Goal: Task Accomplishment & Management: Manage account settings

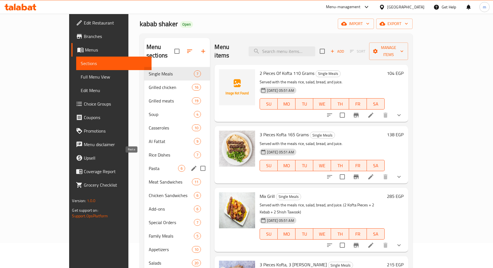
scroll to position [23, 0]
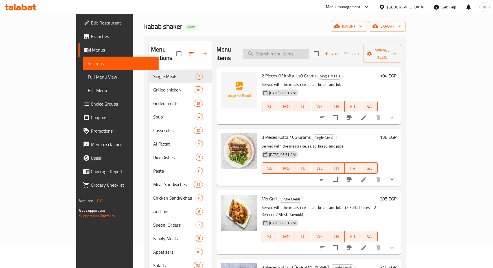
click at [309, 50] on input "search" at bounding box center [276, 54] width 67 height 10
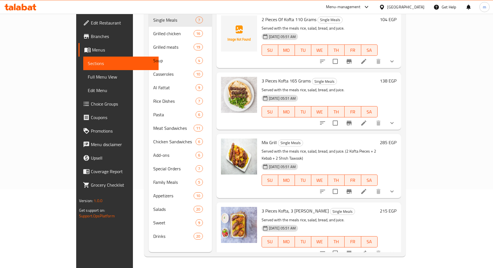
scroll to position [0, 0]
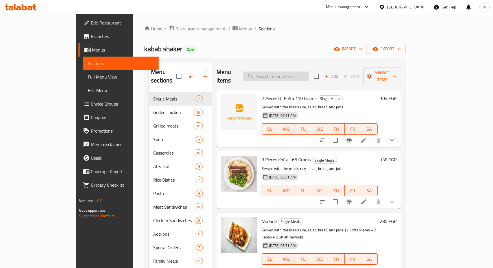
click at [306, 75] on input "search" at bounding box center [276, 77] width 67 height 10
paste input "صدور دجاج مشوية"
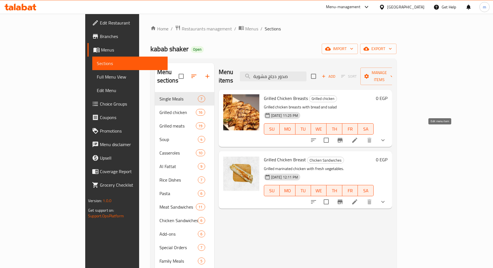
type input "صدور دجاج مشوية"
click at [358, 137] on icon at bounding box center [354, 140] width 7 height 7
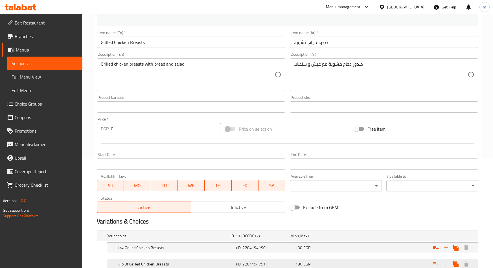
scroll to position [141, 0]
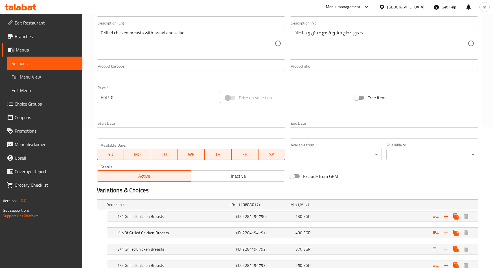
click at [46, 106] on span "Choice Groups" at bounding box center [46, 104] width 63 height 7
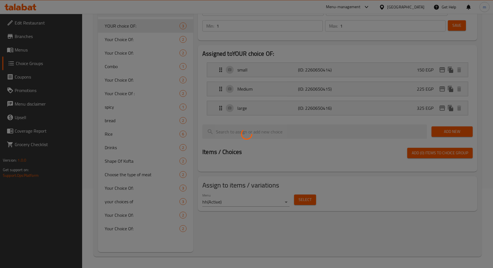
scroll to position [80, 0]
click at [192, 162] on div at bounding box center [246, 134] width 493 height 268
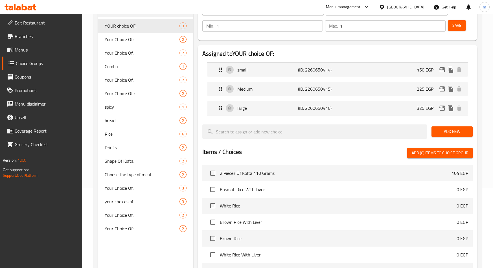
click at [23, 50] on span "Menus" at bounding box center [46, 50] width 63 height 7
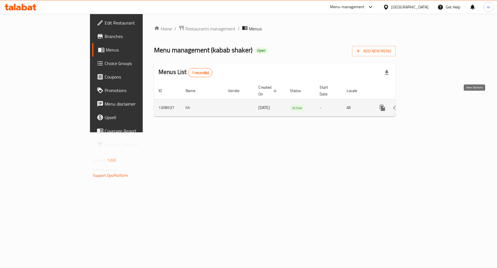
click at [426, 105] on icon "enhanced table" at bounding box center [423, 108] width 7 height 7
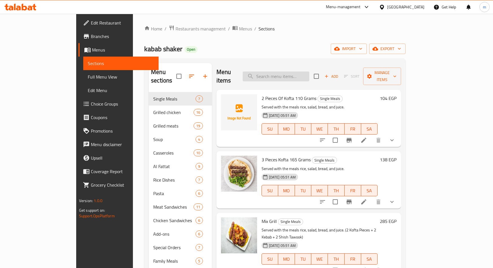
click at [294, 72] on input "search" at bounding box center [276, 77] width 67 height 10
paste input "صدور دجاج مشوية"
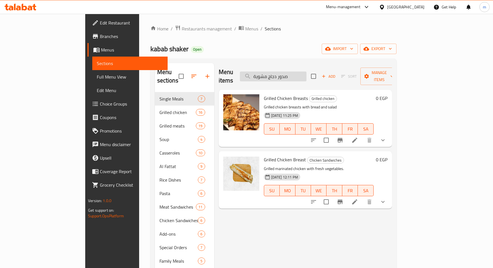
click at [306, 73] on input "صدور دجاج مشوية" at bounding box center [273, 77] width 67 height 10
paste input "Grilled Chicken Breast"
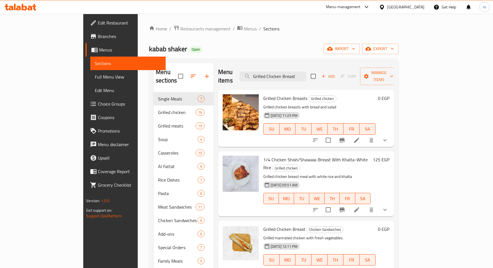
type input "Grilled Chicken Breast"
click at [359, 138] on icon at bounding box center [356, 140] width 5 height 5
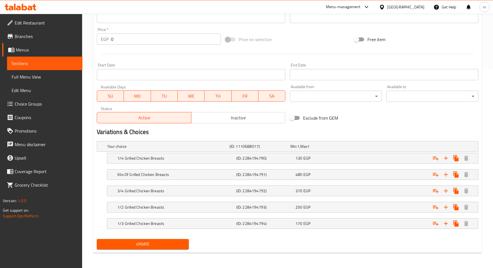
scroll to position [200, 0]
click at [164, 241] on span "Update" at bounding box center [142, 244] width 83 height 7
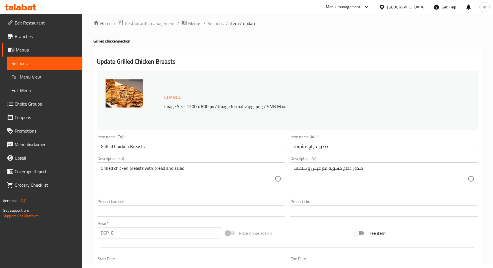
scroll to position [0, 0]
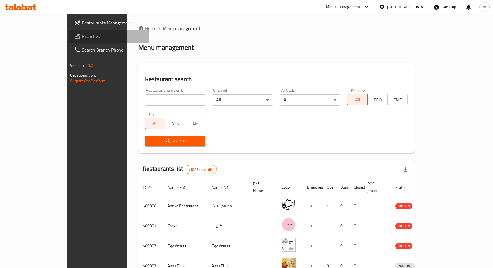
click at [82, 37] on span "Branches" at bounding box center [113, 36] width 63 height 7
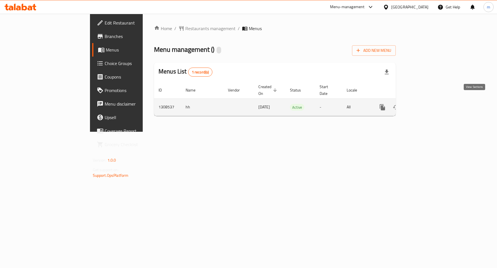
click at [426, 105] on icon "enhanced table" at bounding box center [422, 107] width 5 height 5
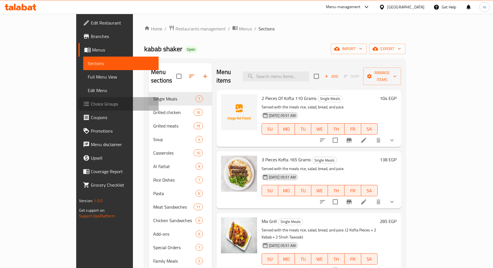
click at [91, 104] on span "Choice Groups" at bounding box center [122, 104] width 63 height 7
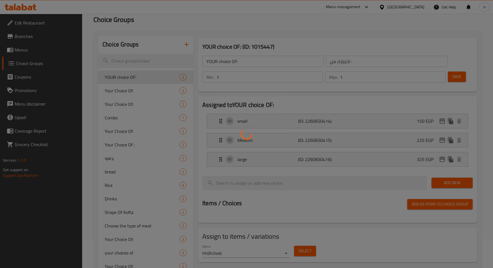
scroll to position [80, 0]
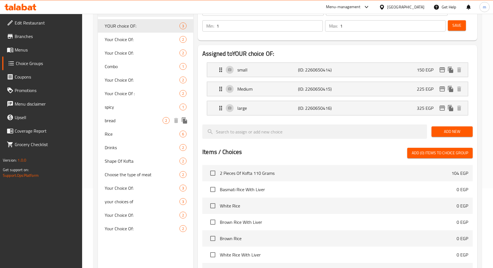
click at [128, 120] on span "bread" at bounding box center [134, 120] width 58 height 7
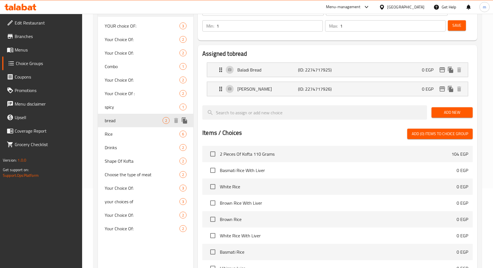
type input "bread"
type input "عيش"
click at [128, 120] on span "bread" at bounding box center [134, 120] width 58 height 7
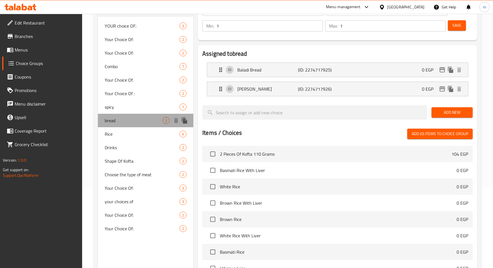
click at [128, 120] on span "bread" at bounding box center [134, 120] width 58 height 7
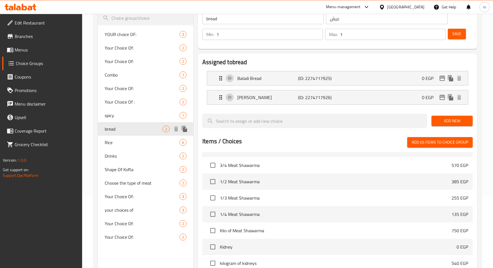
scroll to position [56, 0]
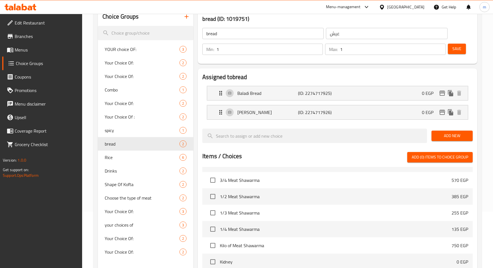
click at [20, 49] on span "Menus" at bounding box center [46, 50] width 63 height 7
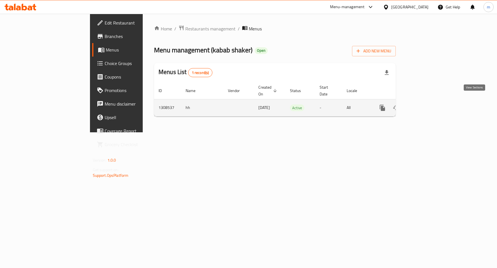
click at [426, 105] on icon "enhanced table" at bounding box center [423, 108] width 7 height 7
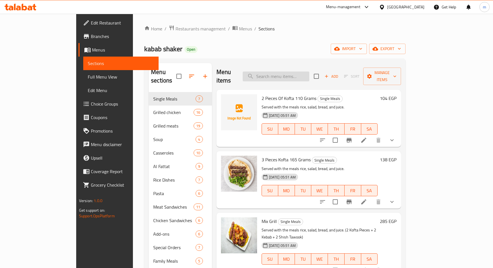
click at [297, 76] on input "search" at bounding box center [276, 77] width 67 height 10
paste input "Grilled Chicken Breast"
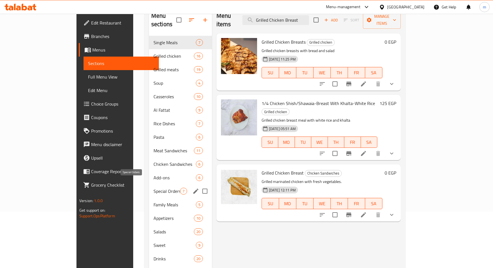
scroll to position [79, 0]
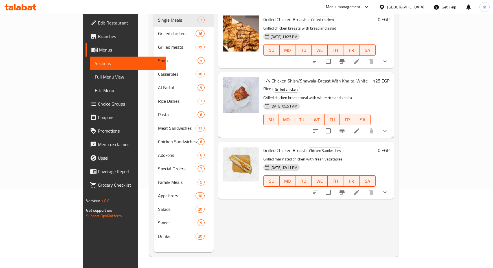
type input "Grilled Chicken Breast"
click at [98, 104] on span "Choice Groups" at bounding box center [129, 104] width 63 height 7
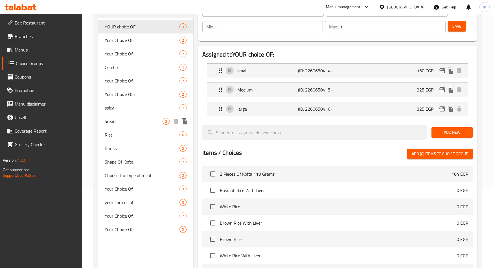
click at [115, 121] on span "bread" at bounding box center [134, 121] width 58 height 7
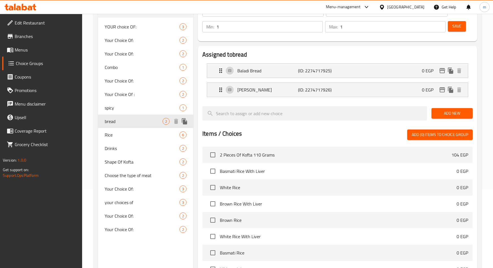
type input "bread"
type input "عيش"
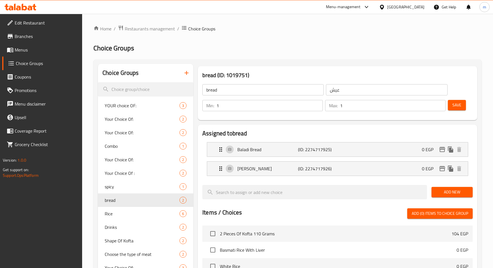
click at [34, 53] on span "Menus" at bounding box center [46, 50] width 63 height 7
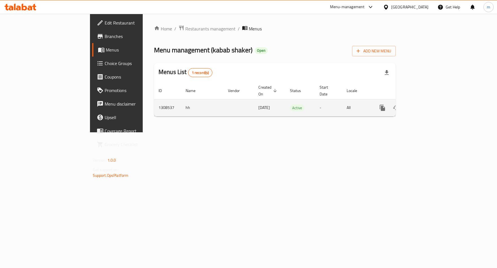
click at [426, 105] on icon "enhanced table" at bounding box center [422, 107] width 5 height 5
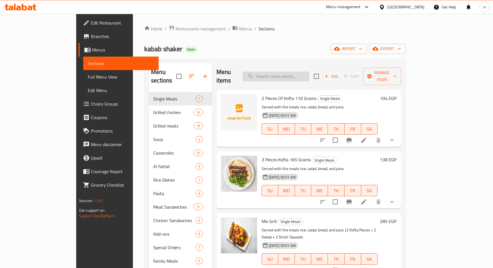
click at [300, 74] on input "search" at bounding box center [276, 77] width 67 height 10
paste input "Grilled Chicken Breast"
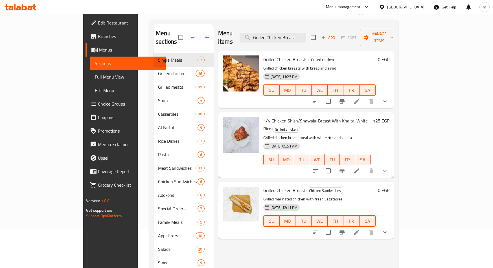
scroll to position [79, 0]
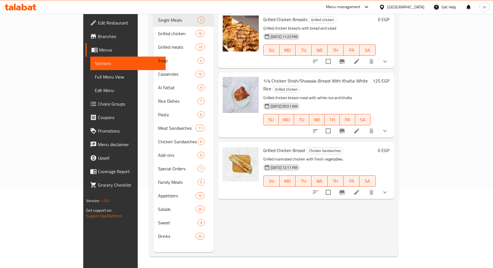
type input "Grilled Chicken Breast"
click at [360, 128] on icon at bounding box center [356, 131] width 7 height 7
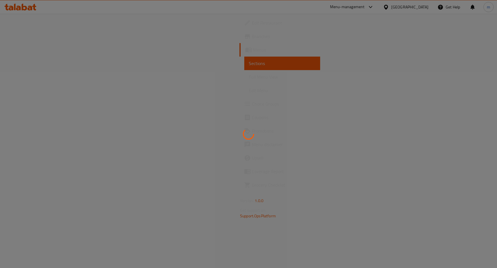
click at [357, 161] on div at bounding box center [248, 134] width 497 height 268
click at [53, 109] on div at bounding box center [248, 134] width 497 height 268
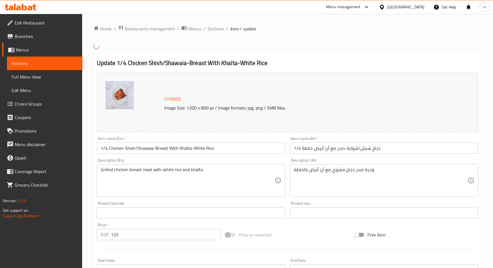
click at [113, 107] on img at bounding box center [119, 95] width 28 height 28
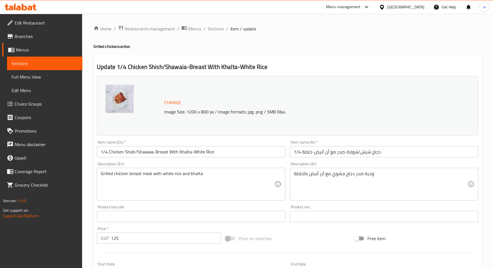
click at [32, 51] on span "Menus" at bounding box center [47, 50] width 62 height 7
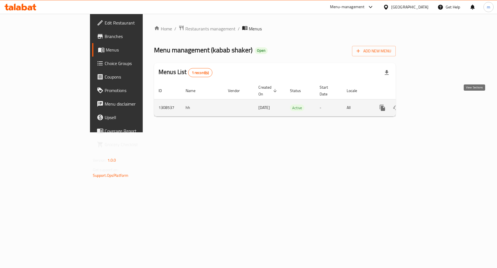
click at [426, 105] on icon "enhanced table" at bounding box center [422, 107] width 5 height 5
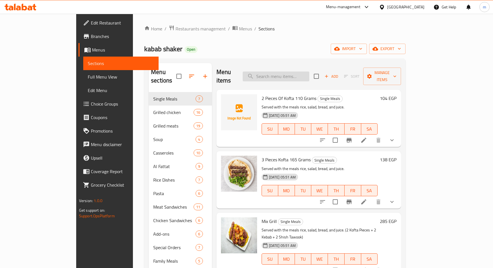
click at [299, 74] on input "search" at bounding box center [276, 77] width 67 height 10
paste input "Grilled Chicken Breast"
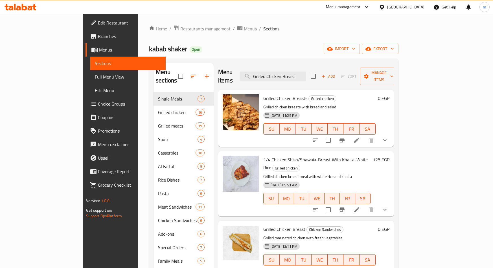
type input "Grilled Chicken Breast"
click at [364, 135] on li at bounding box center [357, 140] width 16 height 10
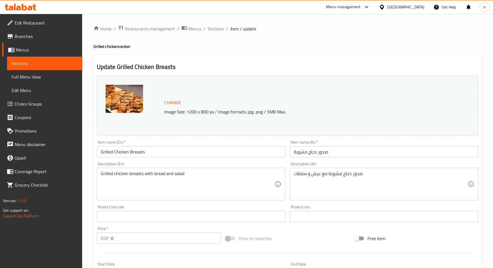
click at [224, 28] on ol "Home / Restaurants management / Menus / Sections / item / update" at bounding box center [287, 28] width 388 height 7
click at [214, 27] on span "Sections" at bounding box center [216, 28] width 16 height 7
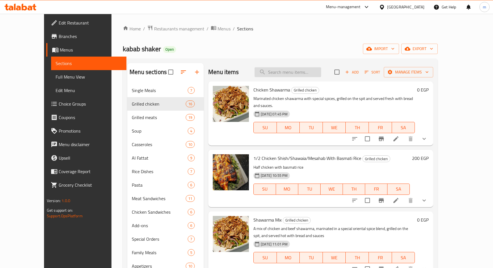
click at [303, 70] on input "search" at bounding box center [287, 72] width 67 height 10
paste input "Grilled Chicken Breast"
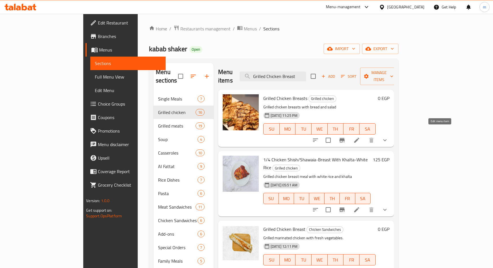
type input "Grilled Chicken Breast"
click at [360, 137] on icon at bounding box center [356, 140] width 7 height 7
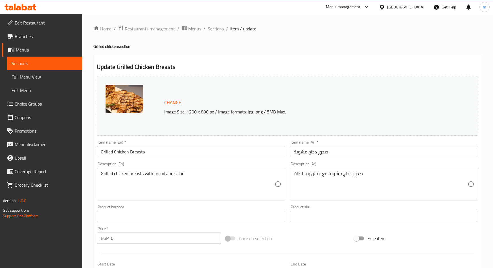
click at [218, 27] on span "Sections" at bounding box center [216, 28] width 16 height 7
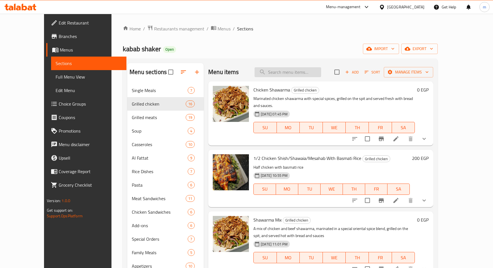
click at [288, 74] on input "search" at bounding box center [287, 72] width 67 height 10
paste input "Grilled Chicken Breast"
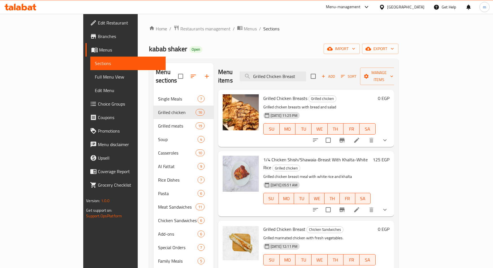
scroll to position [28, 0]
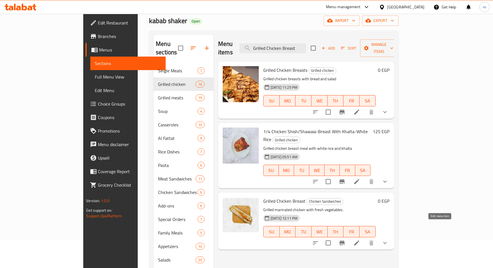
type input "Grilled Chicken Breast"
click at [360, 240] on icon at bounding box center [356, 243] width 7 height 7
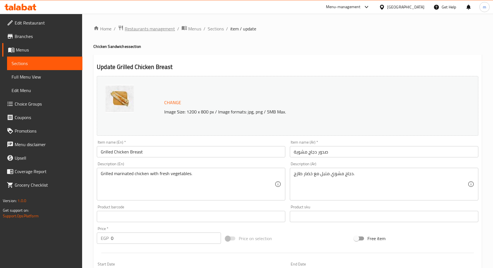
click at [144, 32] on span "Restaurants management" at bounding box center [150, 28] width 50 height 7
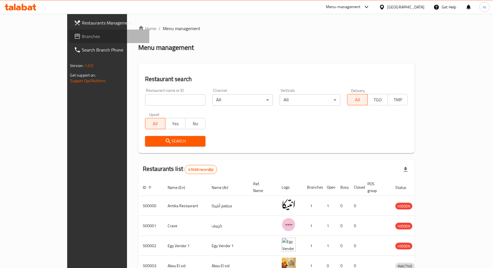
click at [82, 37] on span "Branches" at bounding box center [113, 36] width 63 height 7
